Goal: Task Accomplishment & Management: Use online tool/utility

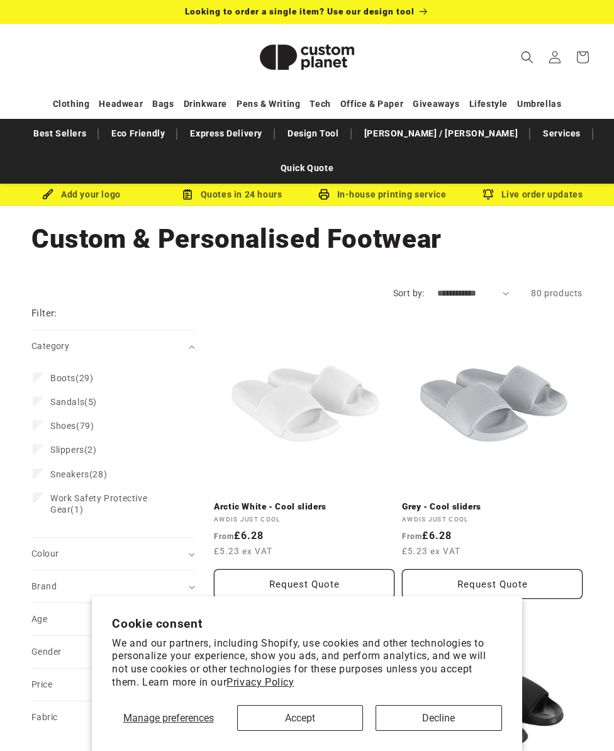
click at [431, 720] on button "Decline" at bounding box center [438, 718] width 126 height 26
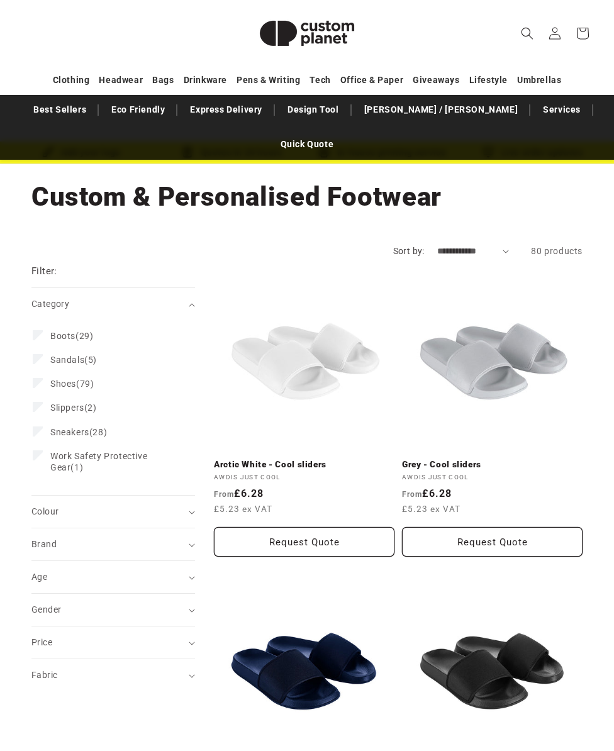
scroll to position [43, 0]
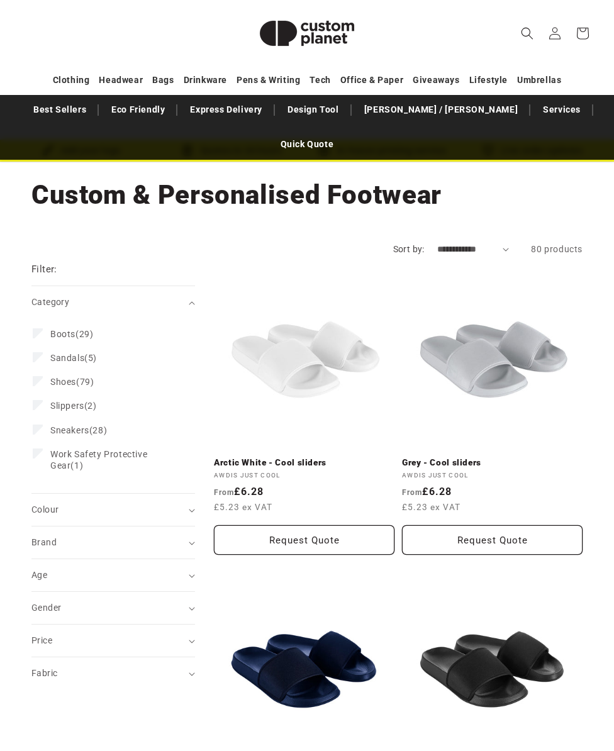
click at [52, 426] on span "Sneakers" at bounding box center [69, 431] width 39 height 10
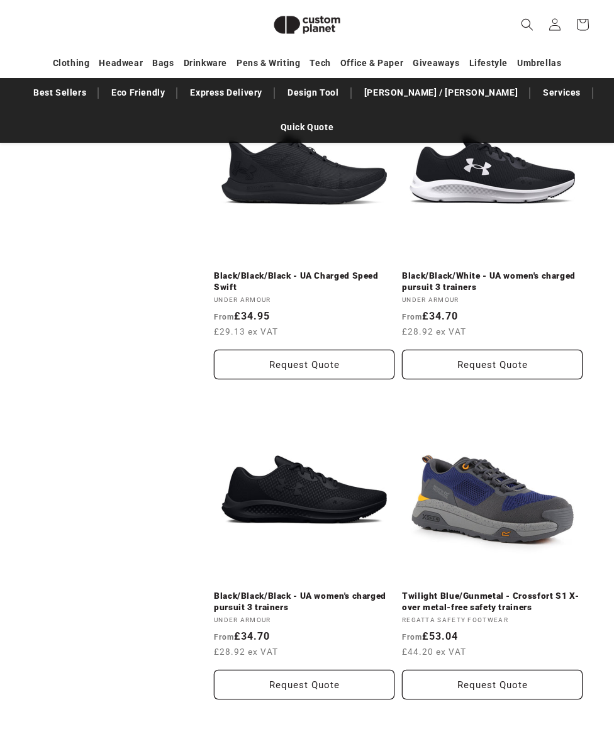
scroll to position [1171, 0]
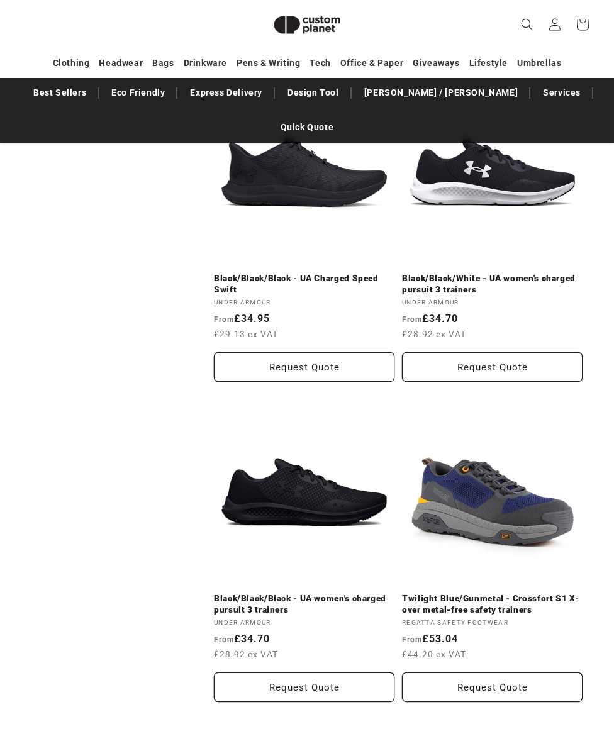
click at [312, 96] on link "Design Tool" at bounding box center [313, 93] width 64 height 22
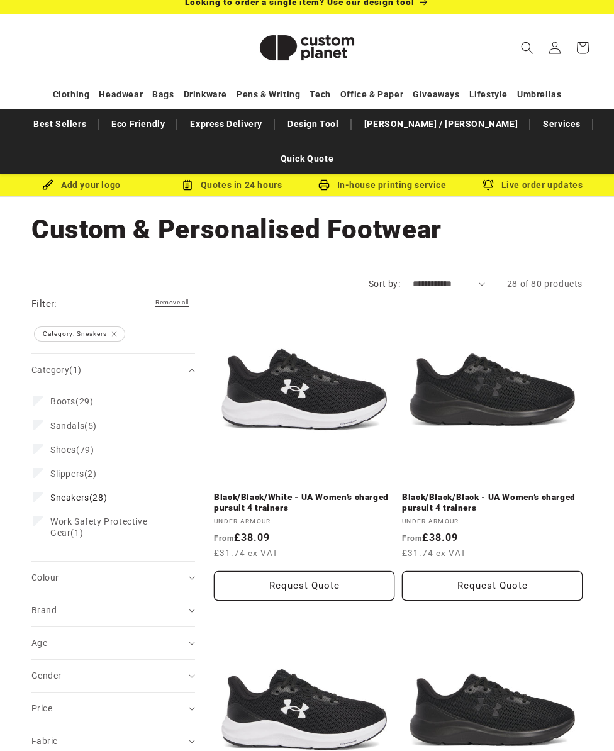
scroll to position [0, 0]
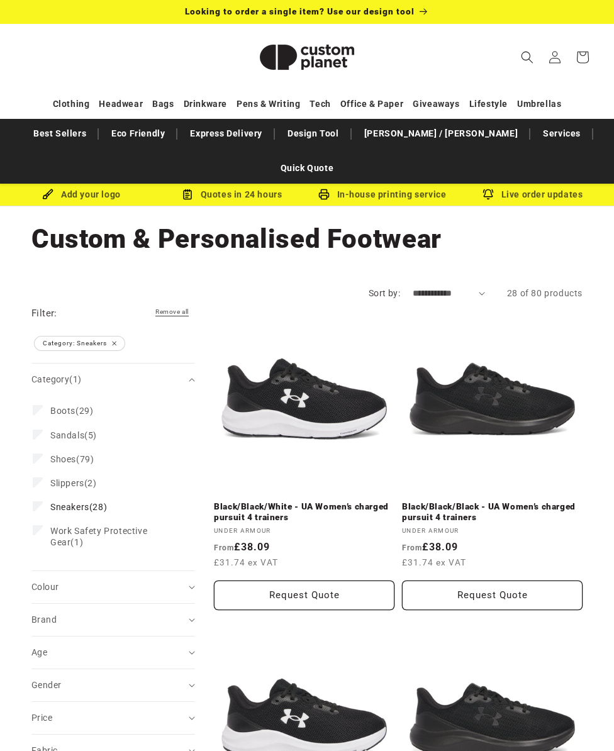
click at [311, 136] on link "Design Tool" at bounding box center [313, 134] width 64 height 22
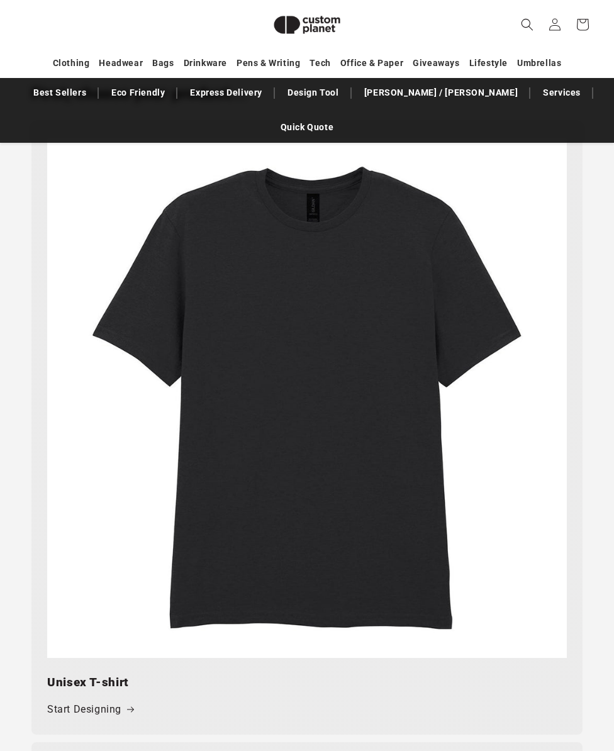
scroll to position [690, 0]
click at [258, 377] on img at bounding box center [306, 397] width 519 height 519
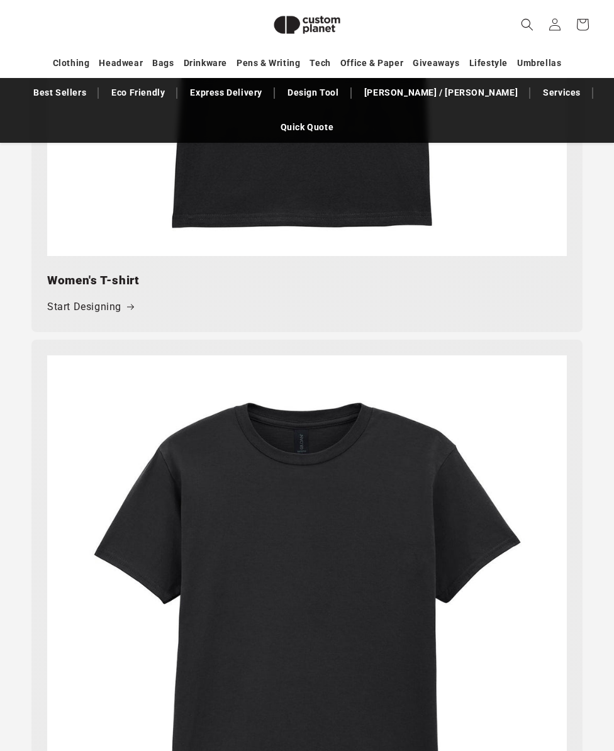
scroll to position [4594, 0]
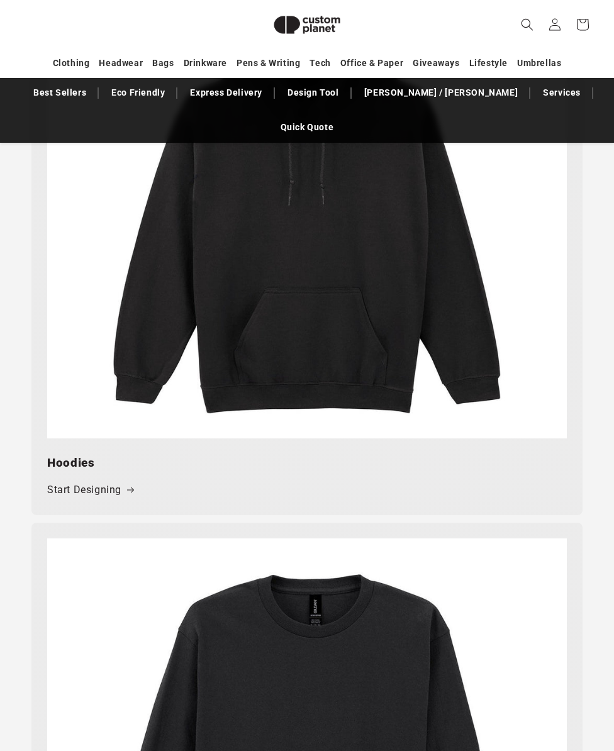
click at [92, 481] on link "Start Designing" at bounding box center [90, 490] width 87 height 18
